Goal: Communication & Community: Answer question/provide support

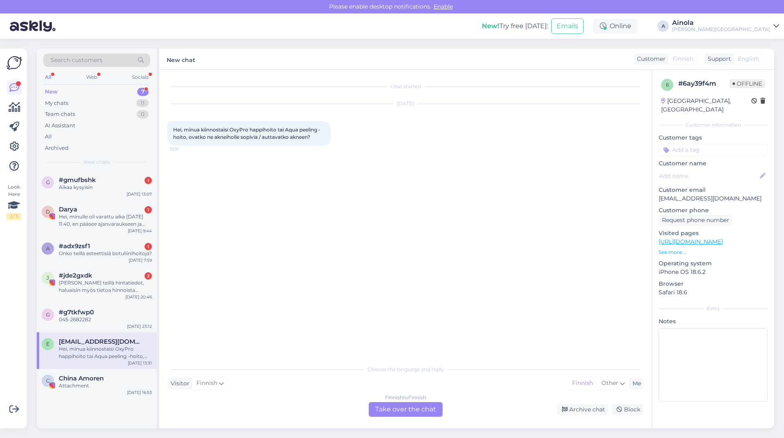
click at [396, 404] on div "Finnish to Finnish Take over the chat" at bounding box center [406, 409] width 74 height 15
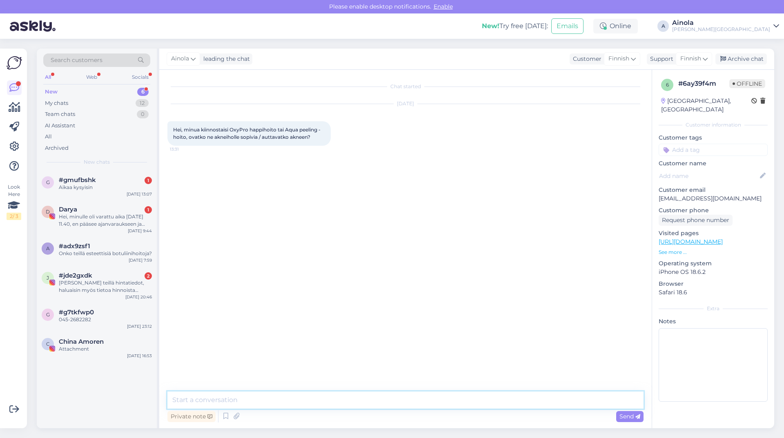
click at [212, 407] on textarea at bounding box center [406, 400] width 476 height 17
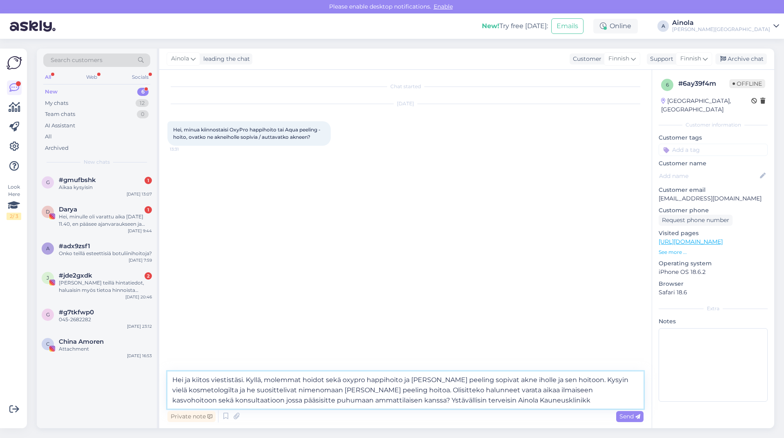
type textarea "Hei ja kiitos viestistäsi. Kyllä, molemmat hoidot sekä oxypro happihoito ja [PE…"
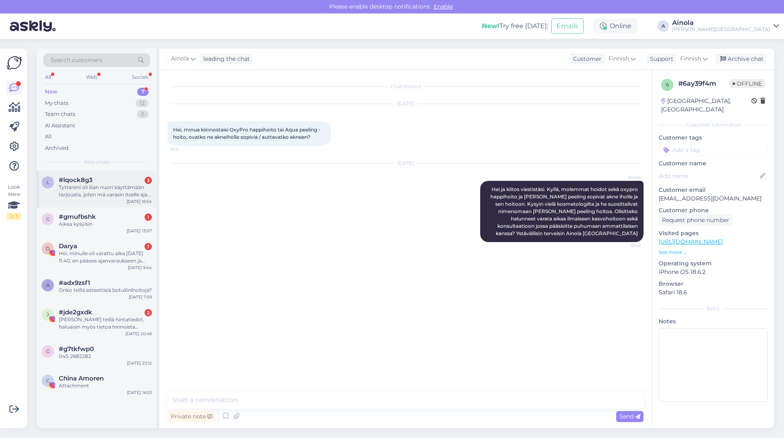
click at [102, 203] on div "l #lqock8g3 3 Tyttäreni oli liian nuori käyttämään tarjousta, joten mä varasin …" at bounding box center [97, 189] width 120 height 37
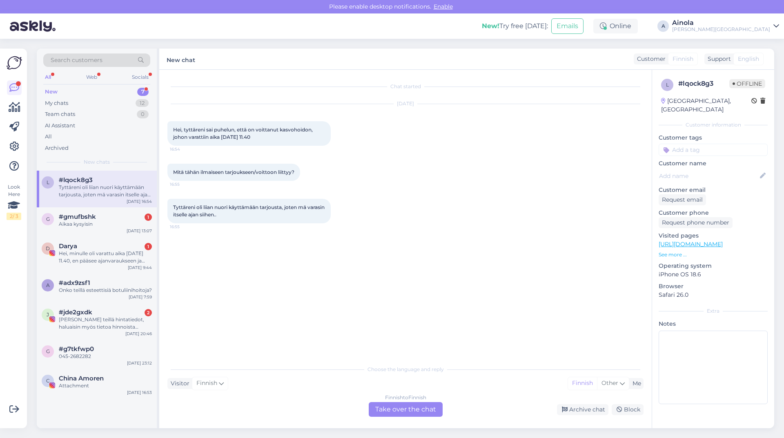
click at [427, 409] on div "Finnish to Finnish Take over the chat" at bounding box center [406, 409] width 74 height 15
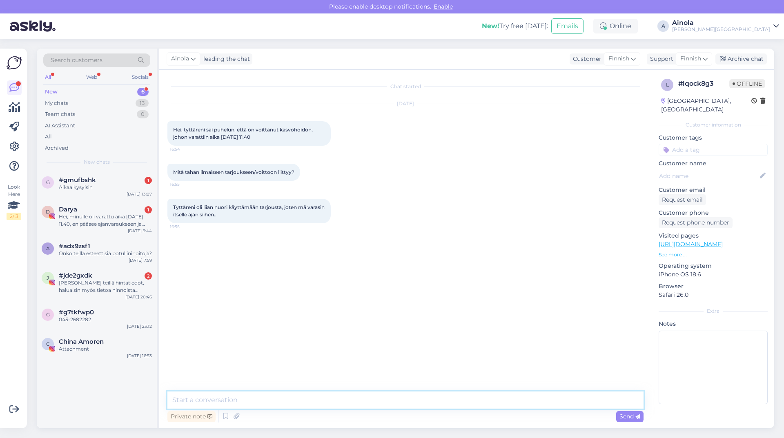
click at [243, 405] on textarea at bounding box center [406, 400] width 476 height 17
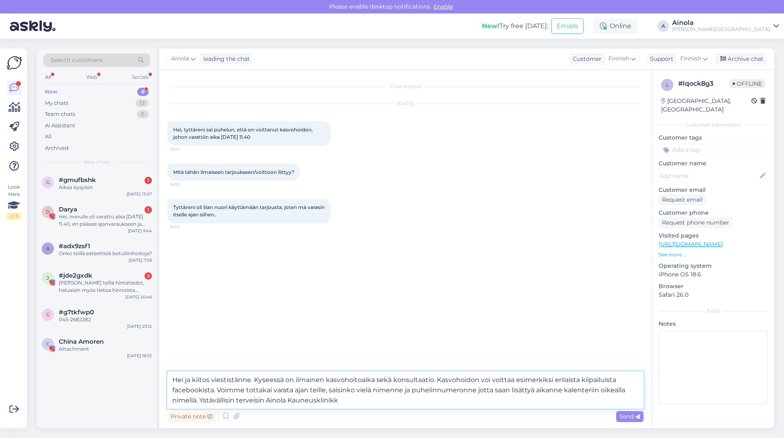
type textarea "Hei ja kiitos viestistänne. Kyseessä on ilmainen kasvohoitoaika sekä konsultaat…"
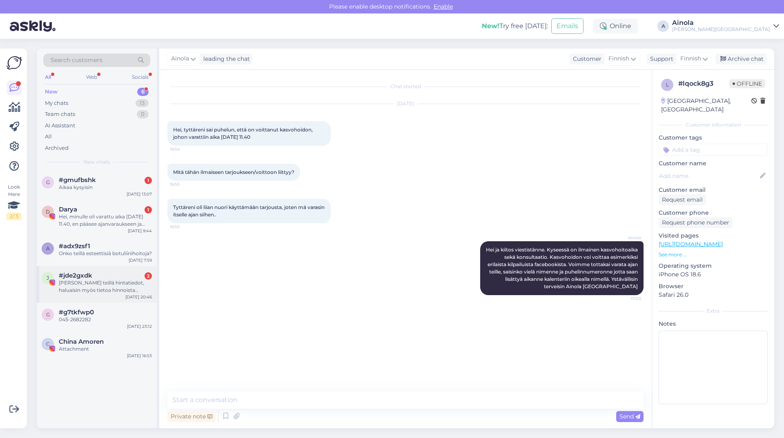
click at [94, 290] on div "[PERSON_NAME] teillä hintatiedot, haluaisin myös tietoa hinnoista kiitoos" at bounding box center [105, 286] width 93 height 15
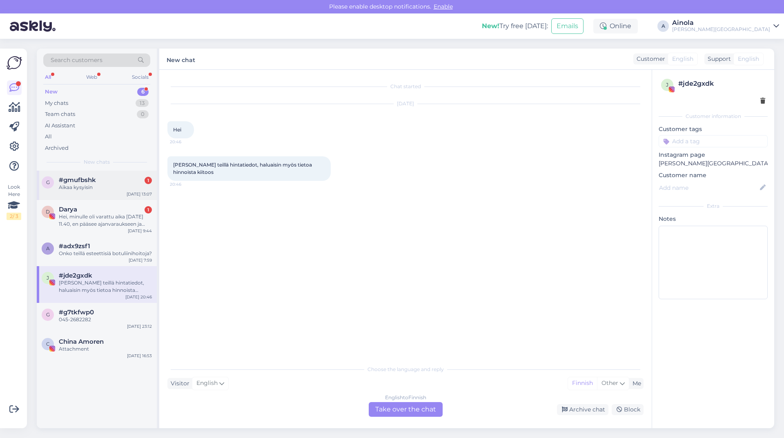
click at [100, 183] on div "#gmufbshk 1" at bounding box center [105, 179] width 93 height 7
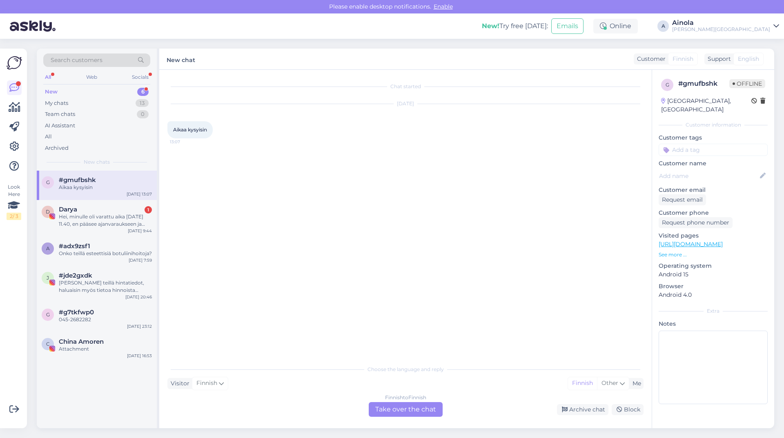
click at [399, 409] on div "Finnish to Finnish Take over the chat" at bounding box center [406, 409] width 74 height 15
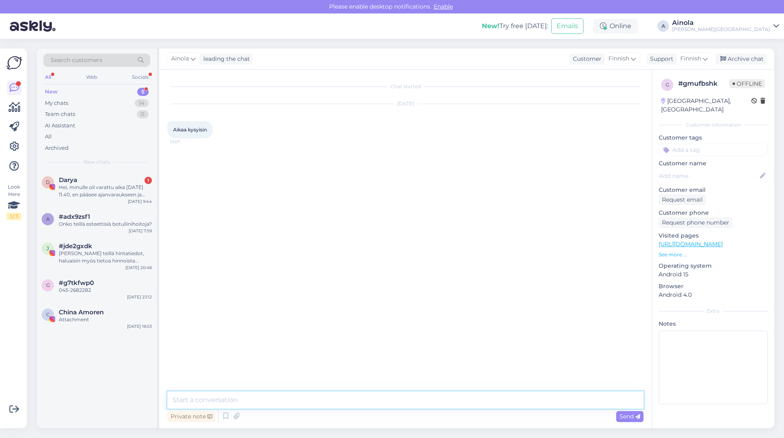
click at [287, 398] on textarea at bounding box center [406, 400] width 476 height 17
type textarea "Hei, haluatko siis varata aikaa klinikallemme? Ystävällisin terveisin Ainola [G…"
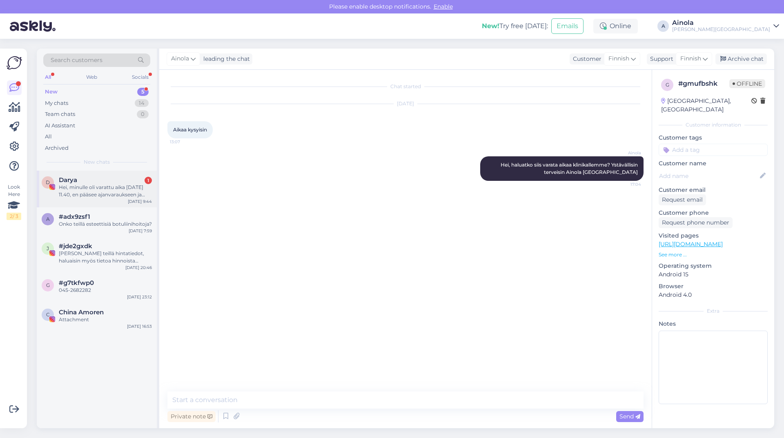
click at [71, 193] on div "Hei, minulle oli varattu aika [DATE] 11.40, en pääsee ajanvaraukseen ja perun s…" at bounding box center [105, 191] width 93 height 15
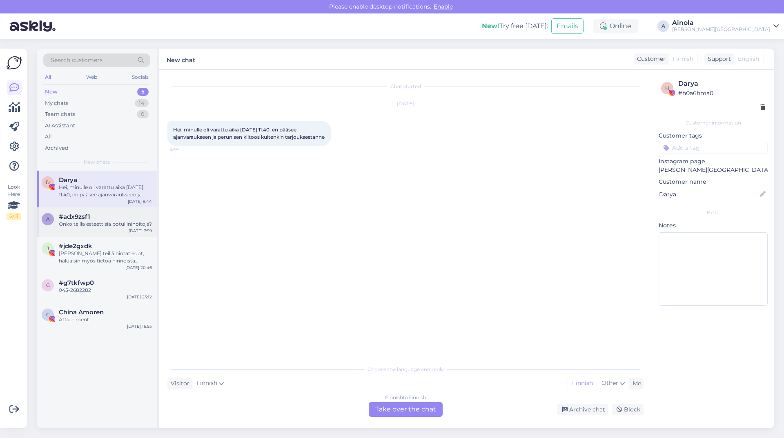
click at [92, 218] on div "#adx9zsf1" at bounding box center [105, 216] width 93 height 7
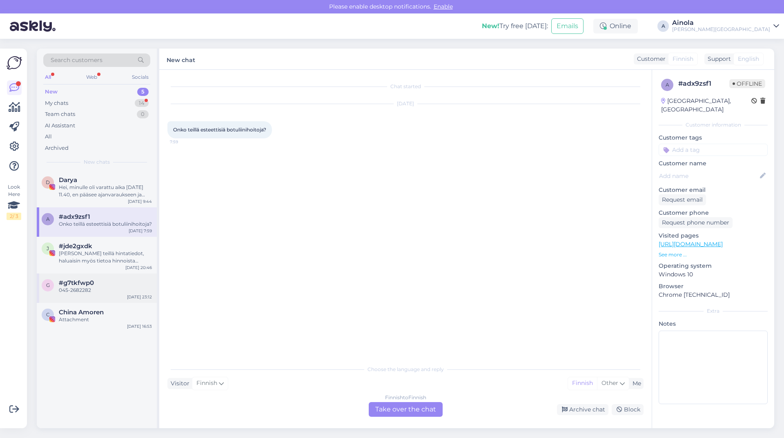
click at [105, 287] on div "#g7tkfwp0" at bounding box center [105, 282] width 93 height 7
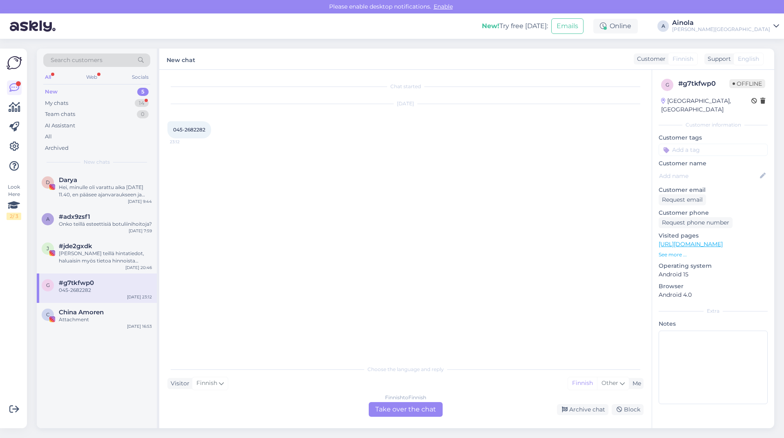
click at [206, 130] on span "045-2682282" at bounding box center [189, 130] width 32 height 6
drag, startPoint x: 206, startPoint y: 130, endPoint x: 180, endPoint y: 129, distance: 25.8
click at [180, 129] on span "045-2682282" at bounding box center [189, 130] width 32 height 6
copy span "045-2682282"
click at [426, 407] on div "Finnish to Finnish Take over the chat" at bounding box center [406, 409] width 74 height 15
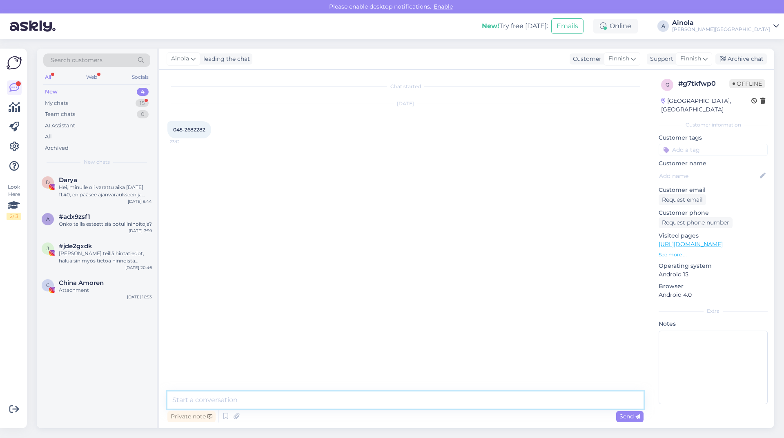
click at [255, 400] on textarea at bounding box center [406, 400] width 476 height 17
type textarea "Hei, kuinka voin olla avuksi?"
click at [93, 223] on div "Onko teillä esteettisiä botuliinihoitoja?" at bounding box center [105, 224] width 93 height 7
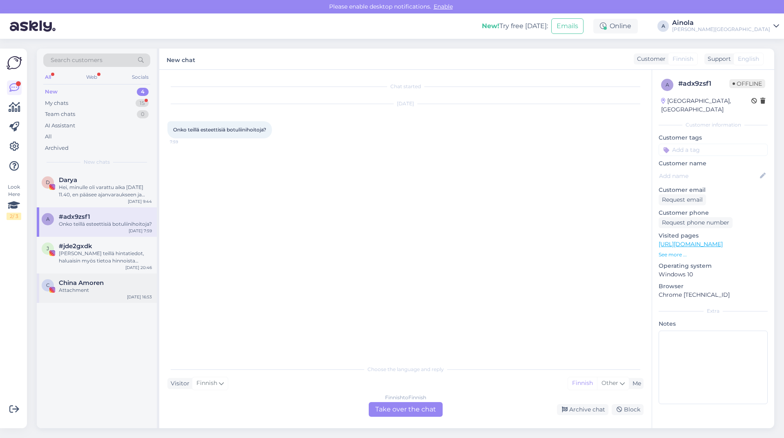
click at [100, 287] on span "China Amoren" at bounding box center [81, 282] width 45 height 7
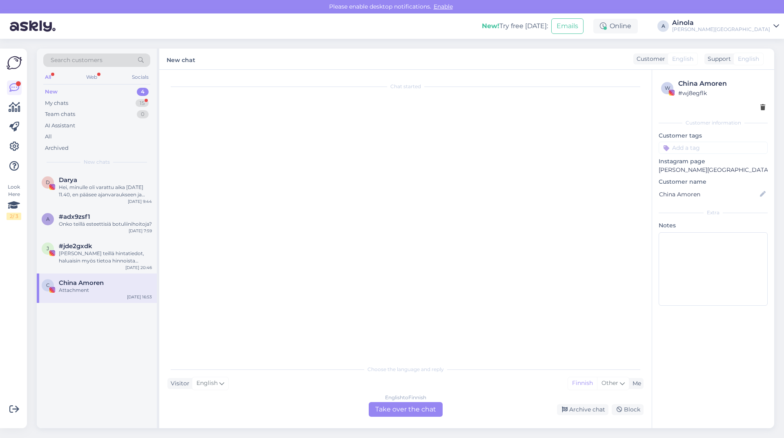
click at [389, 411] on div "English to Finnish Take over the chat" at bounding box center [406, 409] width 74 height 15
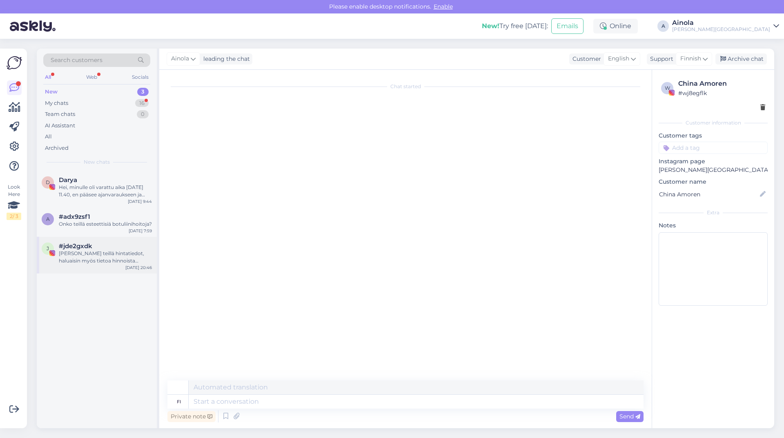
click at [109, 263] on div "[PERSON_NAME] teillä hintatiedot, haluaisin myös tietoa hinnoista kiitoos" at bounding box center [105, 257] width 93 height 15
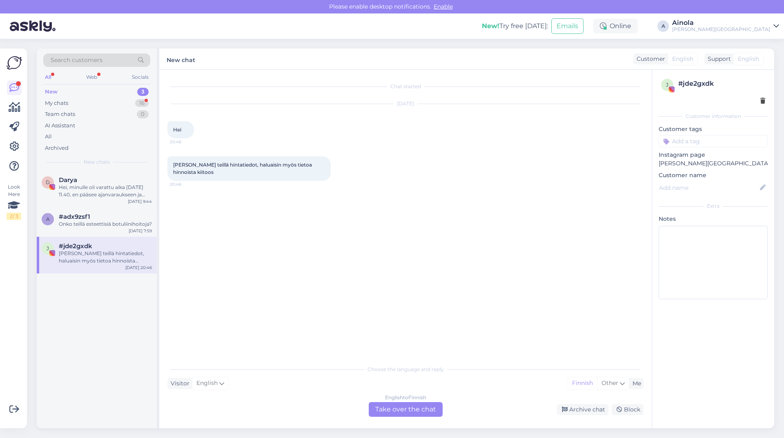
click at [397, 413] on div "English to Finnish Take over the chat" at bounding box center [406, 409] width 74 height 15
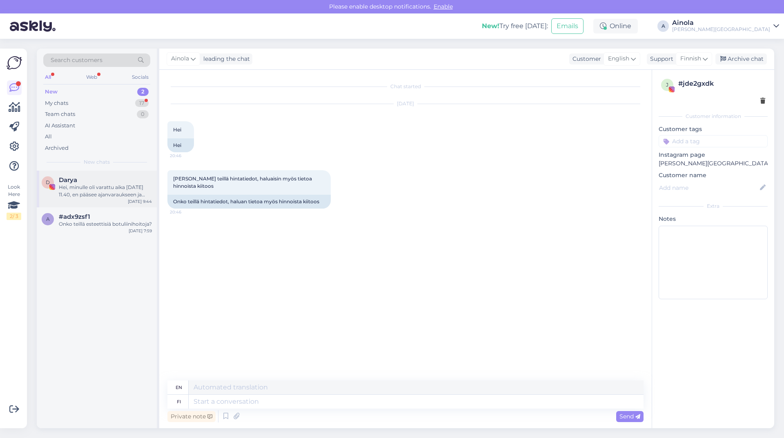
click at [78, 181] on div "Darya" at bounding box center [105, 179] width 93 height 7
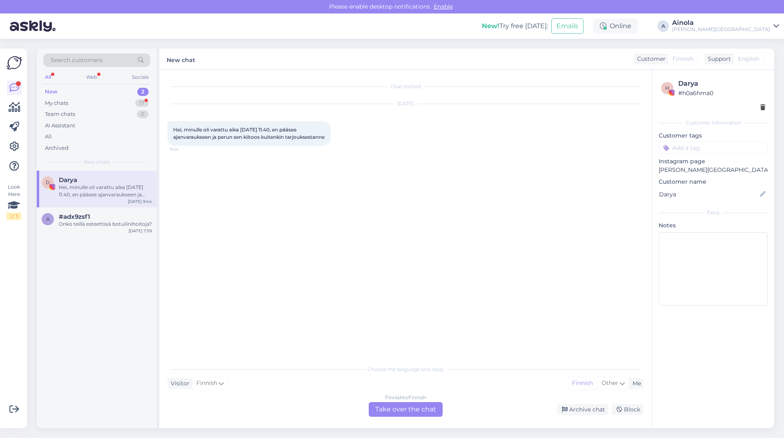
click at [439, 413] on div "Finnish to Finnish Take over the chat" at bounding box center [406, 409] width 74 height 15
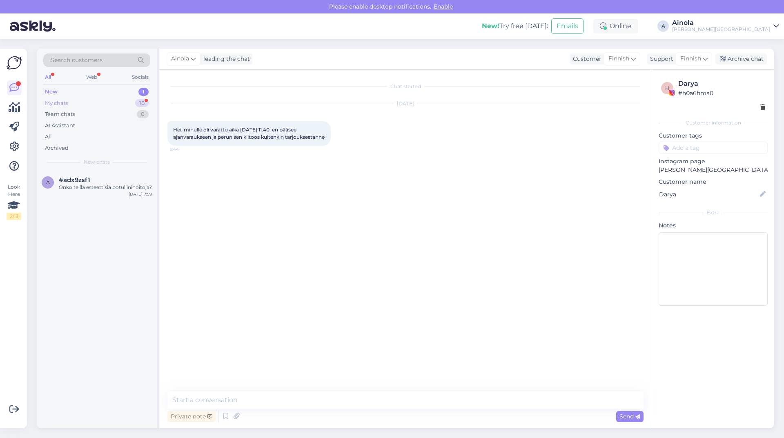
click at [103, 103] on div "My chats 18" at bounding box center [96, 103] width 107 height 11
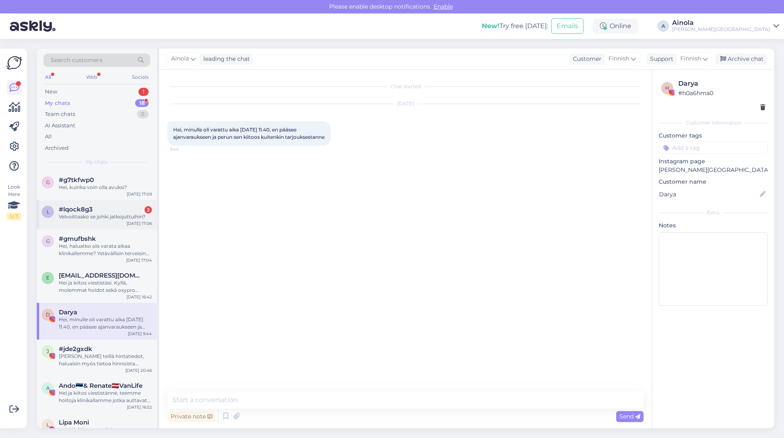
click at [108, 213] on div "Velvoittaako se johki jatkojuttuihin?" at bounding box center [105, 216] width 93 height 7
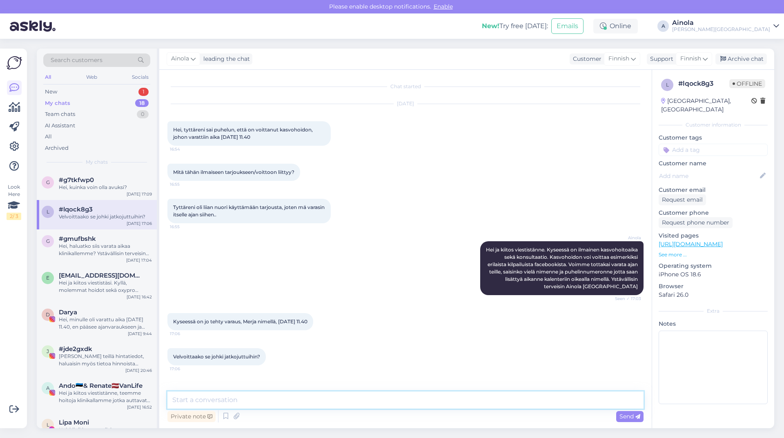
click at [222, 394] on textarea at bounding box center [406, 400] width 476 height 17
type textarea "H"
click at [189, 397] on textarea "Känyti ei velvoita mihinkään. Toki jos haluaa jatkaa kanssamme" at bounding box center [406, 400] width 476 height 17
click at [427, 399] on textarea "Käynti ei velvoita mihinkään. Toki jos haluaa jatkaa kanssamme" at bounding box center [406, 400] width 476 height 17
type textarea "Käynti ei velvoita mihinkään! :)"
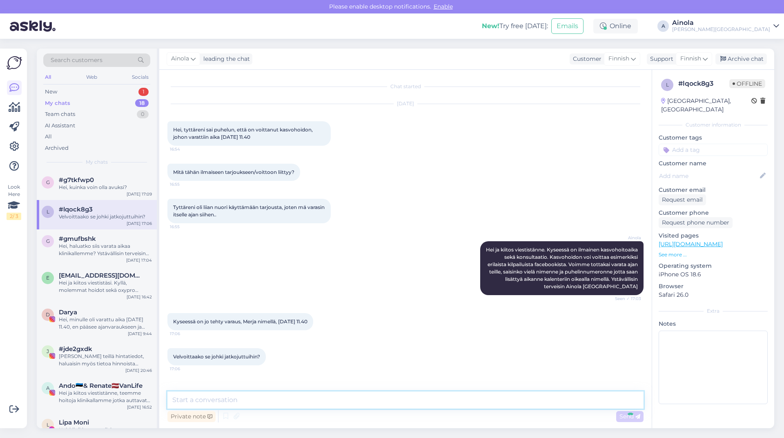
scroll to position [25, 0]
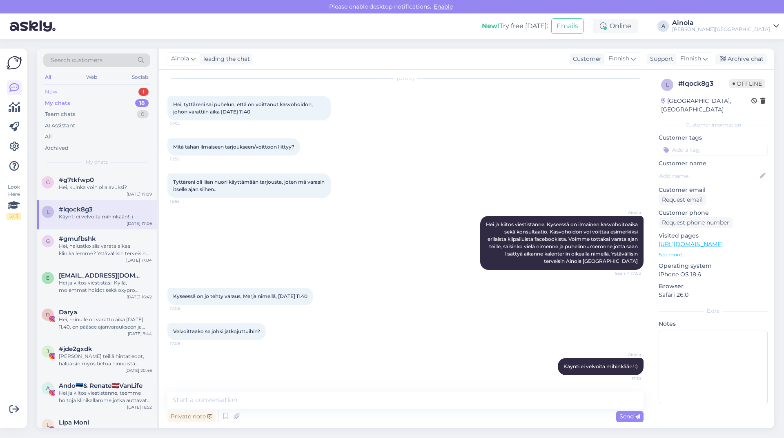
click at [89, 96] on div "New 1" at bounding box center [96, 91] width 107 height 11
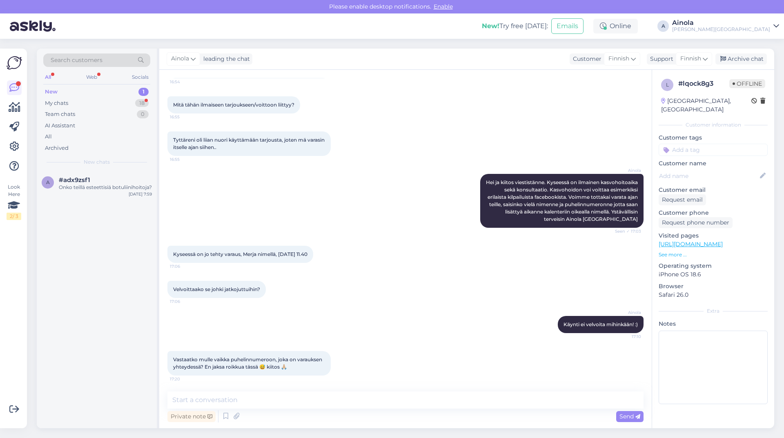
scroll to position [68, 0]
click at [119, 185] on div "Onko teillä esteettisiä botuliinihoitoja?" at bounding box center [105, 187] width 93 height 7
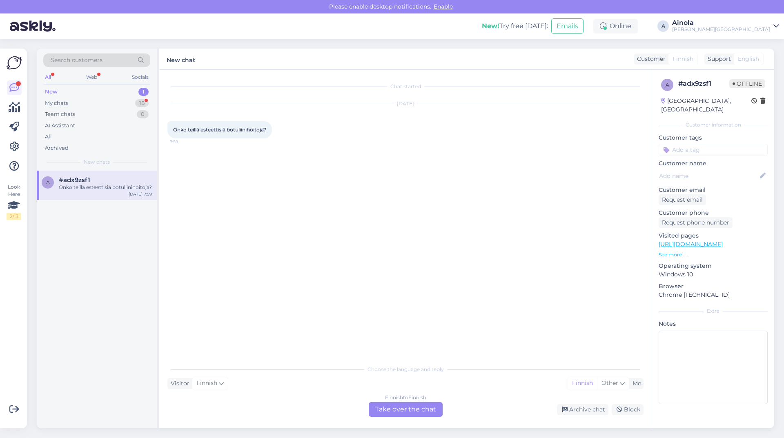
click at [400, 402] on div "Choose the language and reply Visitor Finnish Me Finnish Other Finnish to Finni…" at bounding box center [406, 389] width 476 height 56
click at [409, 412] on div "Finnish to Finnish Take over the chat" at bounding box center [406, 409] width 74 height 15
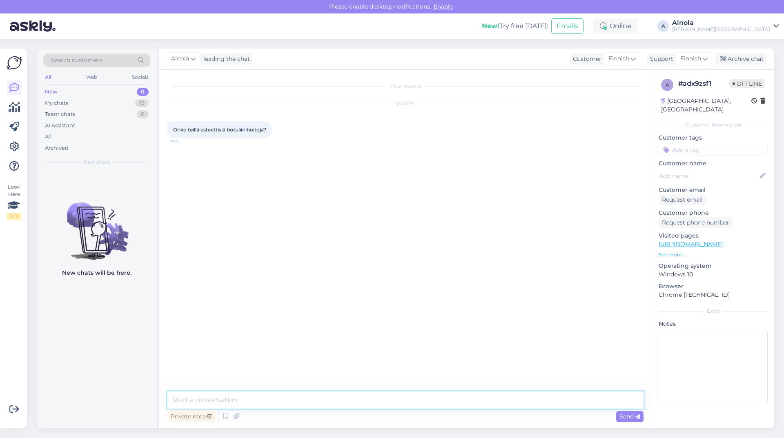
click at [248, 398] on textarea at bounding box center [406, 400] width 476 height 17
type textarea "Hei, kyllä teemme klinikallamme myös esteettisiä botuliinihoitoja, olisitteko h…"
